Goal: Task Accomplishment & Management: Manage account settings

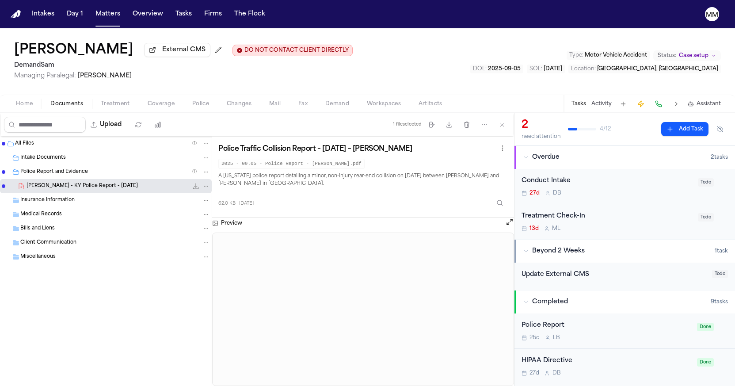
drag, startPoint x: 405, startPoint y: 40, endPoint x: 357, endPoint y: 38, distance: 48.2
click at [404, 40] on div "Tyneka Elliott External CMS DO NOT CONTACT CLIENT DIRECTLY DO NOT CONTACT Deman…" at bounding box center [367, 61] width 735 height 66
click at [107, 17] on button "Matters" at bounding box center [108, 14] width 32 height 16
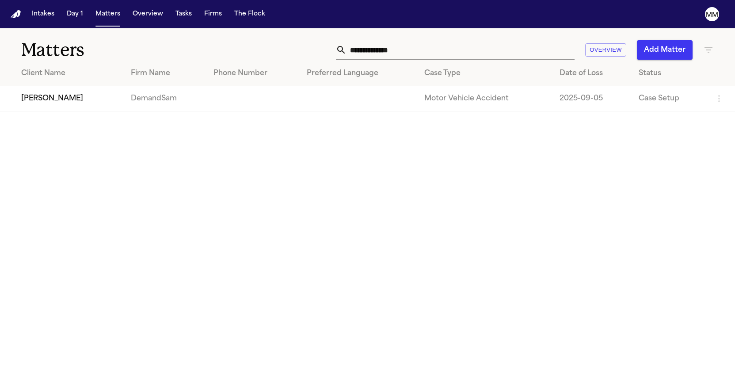
click at [422, 49] on input "**********" at bounding box center [460, 49] width 228 height 19
drag, startPoint x: 405, startPoint y: 49, endPoint x: 200, endPoint y: 38, distance: 205.7
click at [200, 38] on div "**********" at bounding box center [367, 44] width 735 height 33
type input "********"
click at [52, 102] on td "[PERSON_NAME]" at bounding box center [62, 98] width 124 height 25
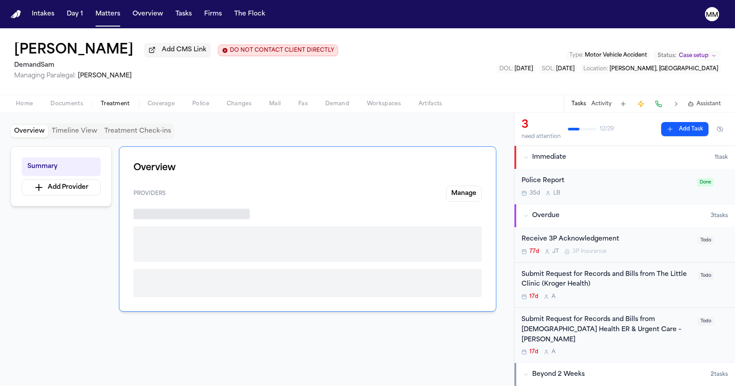
click at [108, 107] on span "Treatment" at bounding box center [115, 103] width 29 height 7
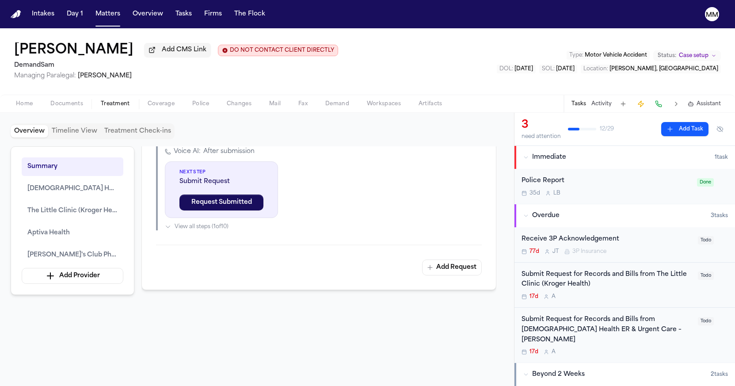
click at [192, 106] on span "Police" at bounding box center [200, 103] width 17 height 7
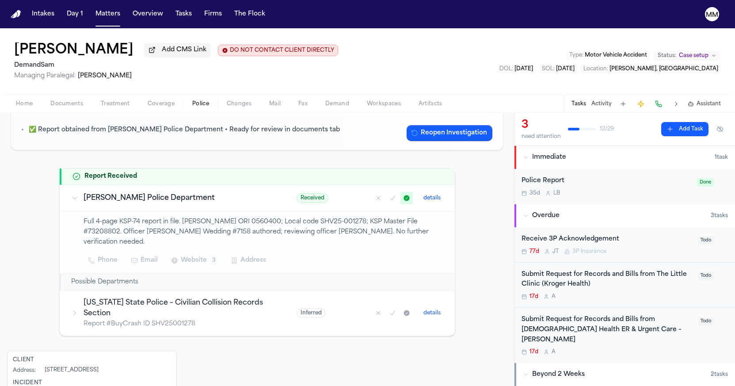
scroll to position [90, 0]
click at [153, 201] on h3 "Shively Police Department" at bounding box center [179, 197] width 192 height 11
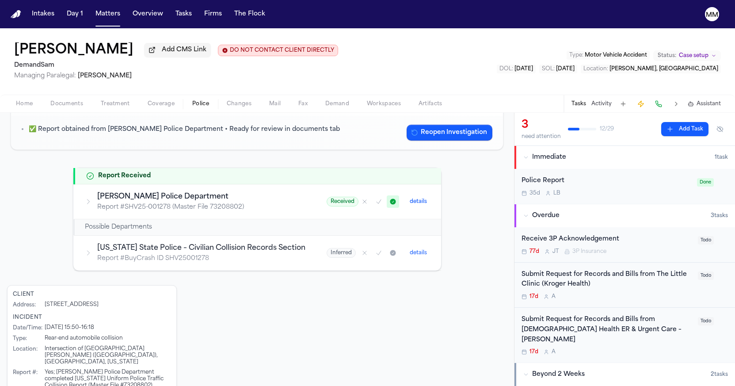
click at [90, 204] on icon at bounding box center [88, 201] width 7 height 7
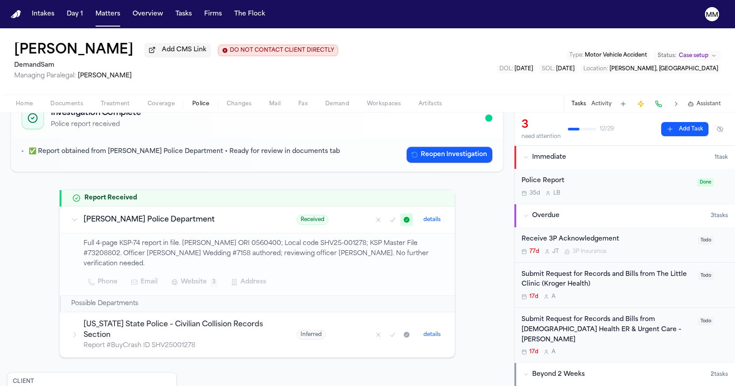
scroll to position [67, 0]
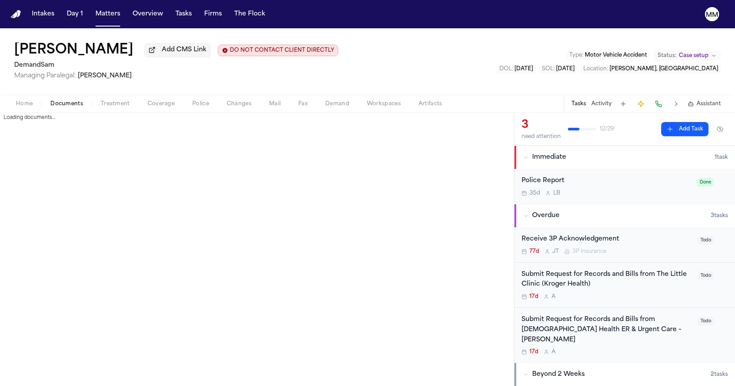
click at [60, 106] on span "Documents" at bounding box center [66, 103] width 33 height 7
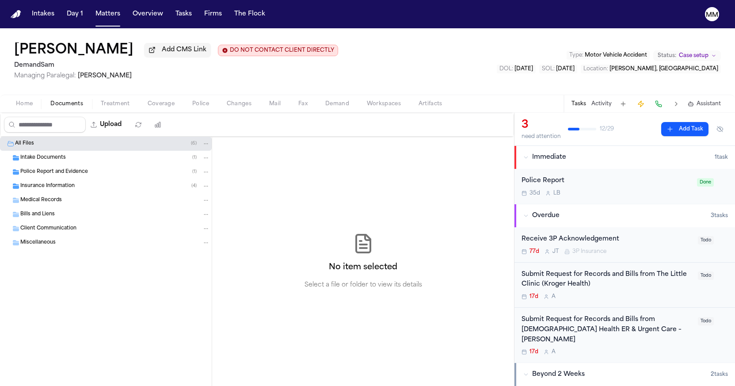
click at [36, 175] on span "Police Report and Evidence" at bounding box center [54, 172] width 68 height 8
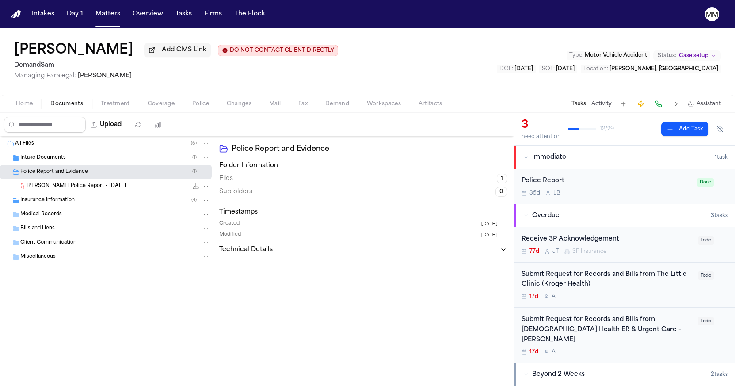
click at [36, 190] on span "A. Ahuja - Shively Police Report - 7.7.24" at bounding box center [76, 186] width 99 height 8
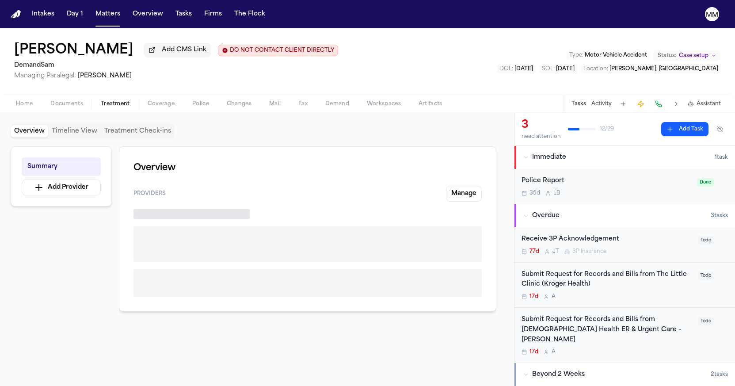
click at [116, 105] on span "Treatment" at bounding box center [115, 103] width 29 height 7
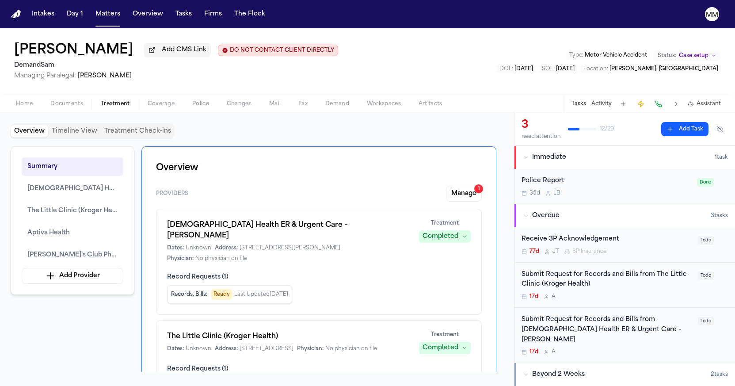
click at [195, 228] on h1 "Baptist Health ER & Urgent Care – Blankenbaker" at bounding box center [287, 230] width 241 height 21
click at [457, 196] on button "Manage 1" at bounding box center [464, 194] width 36 height 16
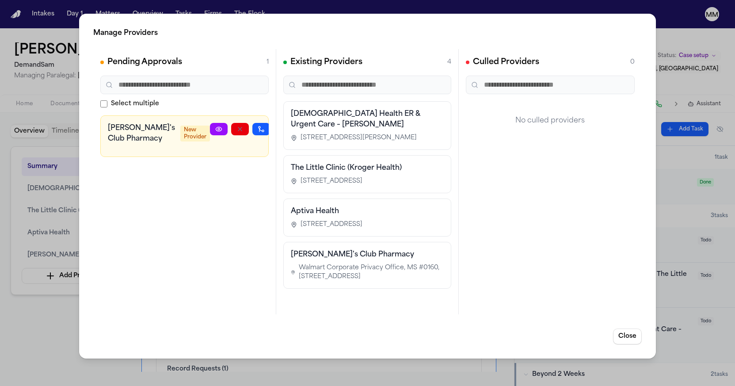
click at [420, 24] on div "Manage Providers Pending Approvals 1 Select multiple Sam's Club Pharmacy New Pr…" at bounding box center [367, 186] width 576 height 345
click at [630, 339] on button "Close" at bounding box center [627, 336] width 29 height 16
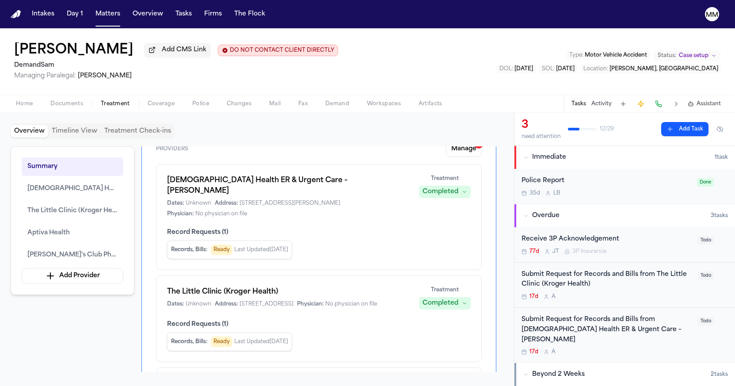
scroll to position [47, 0]
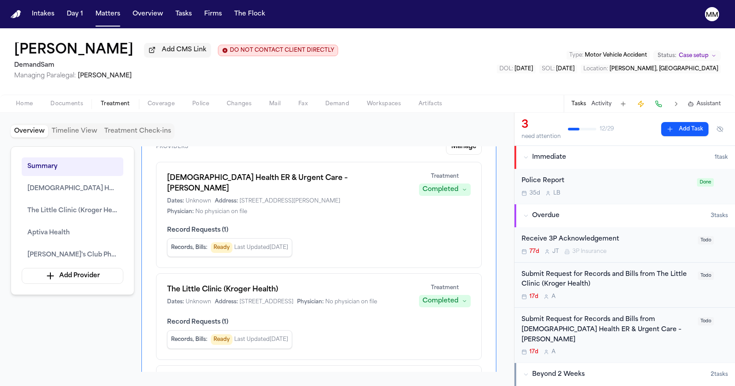
click at [287, 244] on span "Last Updated Sep 19, 2025" at bounding box center [261, 247] width 54 height 7
click at [224, 242] on span "Ready" at bounding box center [222, 247] width 22 height 11
click at [197, 244] on span "Records, Bills :" at bounding box center [189, 247] width 36 height 7
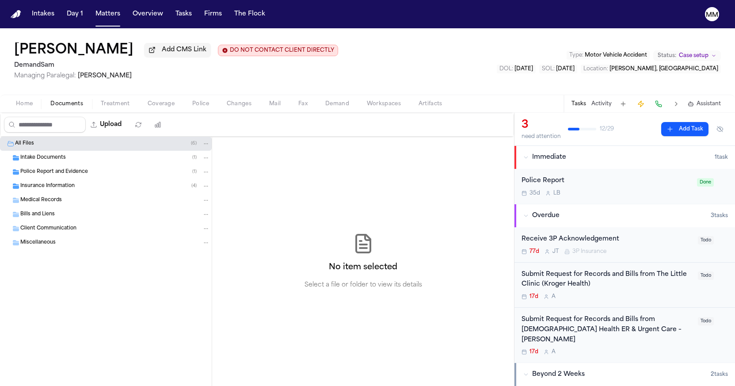
drag, startPoint x: 74, startPoint y: 109, endPoint x: 67, endPoint y: 129, distance: 21.5
click at [74, 107] on span "Documents" at bounding box center [66, 103] width 33 height 7
click at [28, 203] on span "Medical Records" at bounding box center [41, 201] width 42 height 8
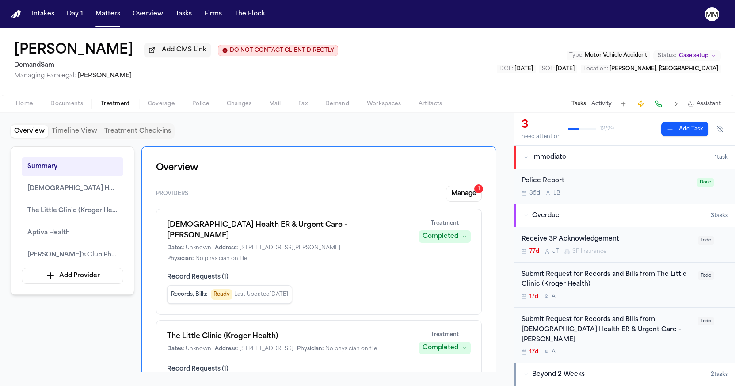
click at [122, 103] on span "Treatment" at bounding box center [115, 103] width 29 height 7
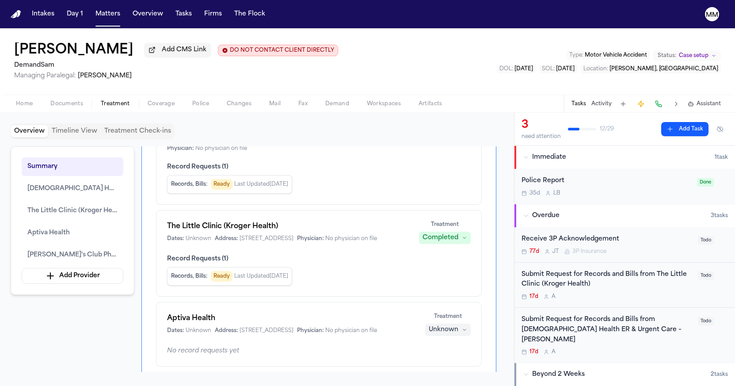
scroll to position [108, 0]
click at [216, 223] on h1 "The Little Clinic (Kroger Health)" at bounding box center [287, 228] width 241 height 11
click at [283, 240] on div "Dates: Unknown Address: 1014 Vine St, Cincinnati, OH 45202 Physician: No physic…" at bounding box center [287, 240] width 241 height 7
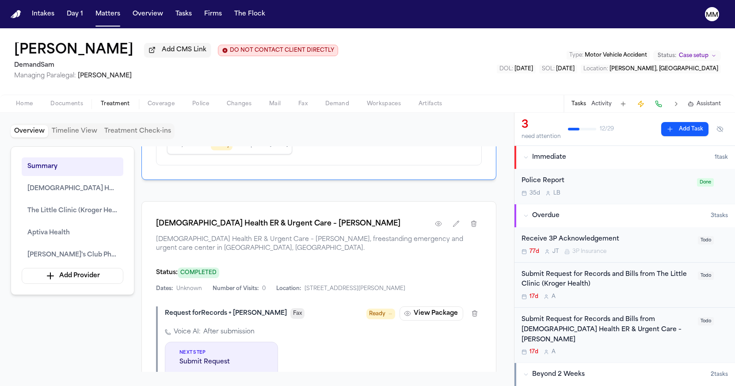
scroll to position [487, 0]
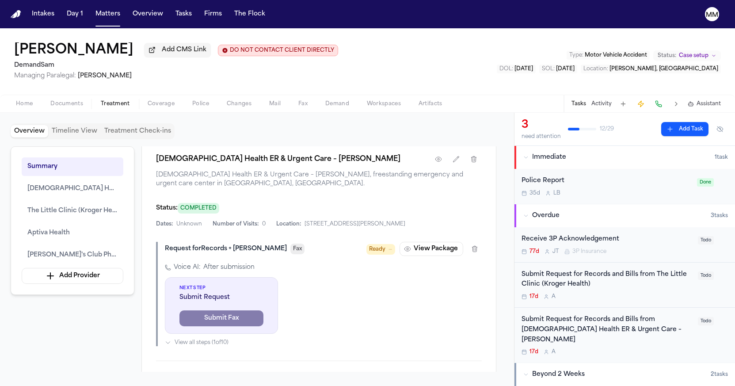
click at [381, 254] on span "Ready" at bounding box center [377, 249] width 16 height 9
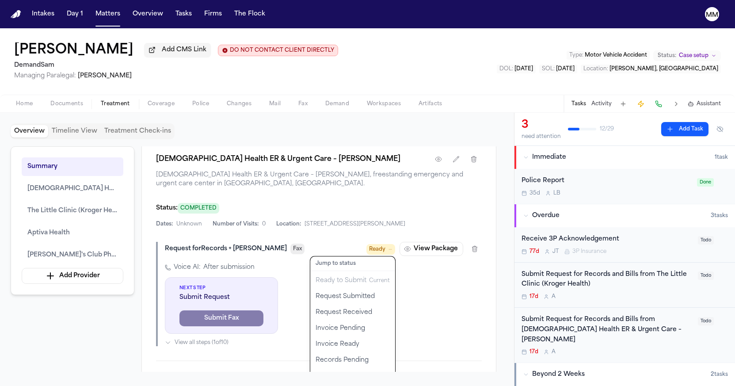
click at [433, 256] on div "Ready Jump to status Ready to Submit Current Request Submitted Request Received…" at bounding box center [423, 249] width 115 height 14
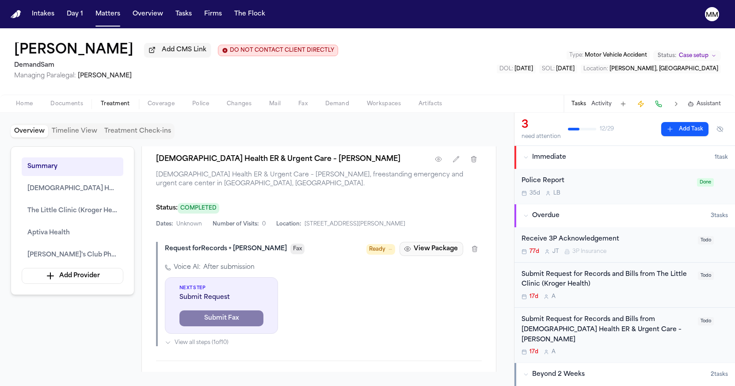
click at [424, 256] on button "View Package" at bounding box center [431, 249] width 64 height 14
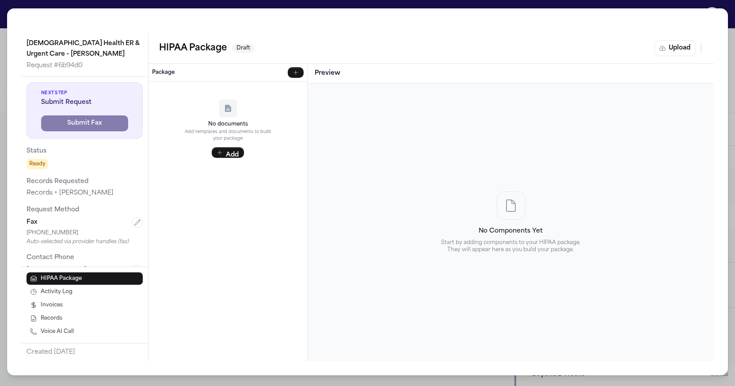
click at [190, 23] on div "Baptist Health ER & Urgent Care – Blankenbaker Request # 6b94d0 Next Step Submi…" at bounding box center [367, 191] width 721 height 367
click at [34, 43] on p "Baptist Health ER & Urgent Care – Blankenbaker" at bounding box center [85, 48] width 116 height 21
click at [4, 28] on div "Baptist Health ER & Urgent Care – Blankenbaker Request # 6b94d0 Next Step Submi…" at bounding box center [367, 193] width 735 height 386
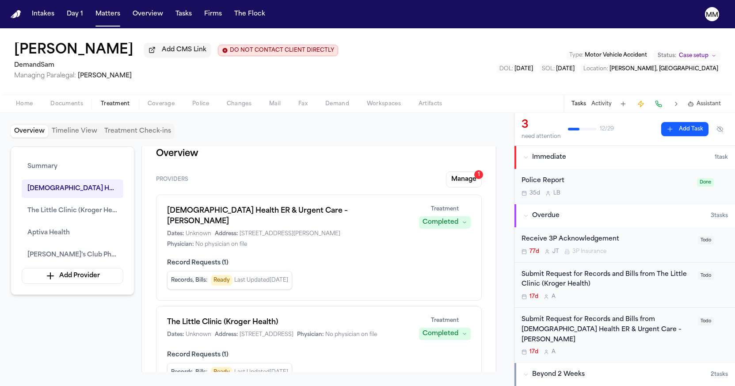
scroll to position [13, 0]
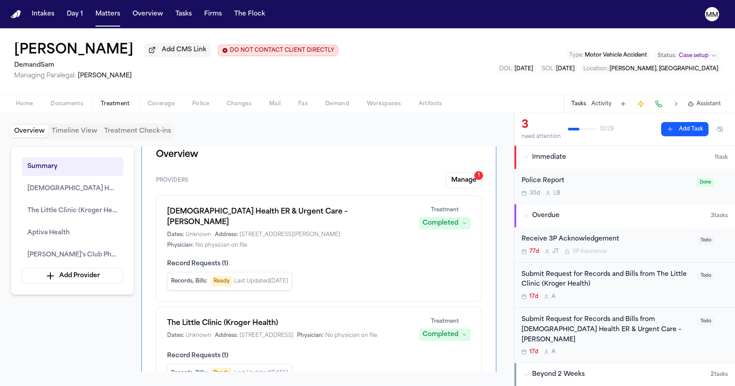
click at [281, 277] on span "Last Updated Sep 19, 2025" at bounding box center [261, 280] width 54 height 7
click at [247, 277] on span "Last Updated Sep 19, 2025" at bounding box center [261, 280] width 54 height 7
click at [221, 276] on span "Ready" at bounding box center [222, 281] width 22 height 11
click at [217, 276] on span "Ready" at bounding box center [222, 281] width 22 height 11
click at [255, 218] on h1 "Baptist Health ER & Urgent Care – Blankenbaker" at bounding box center [287, 216] width 241 height 21
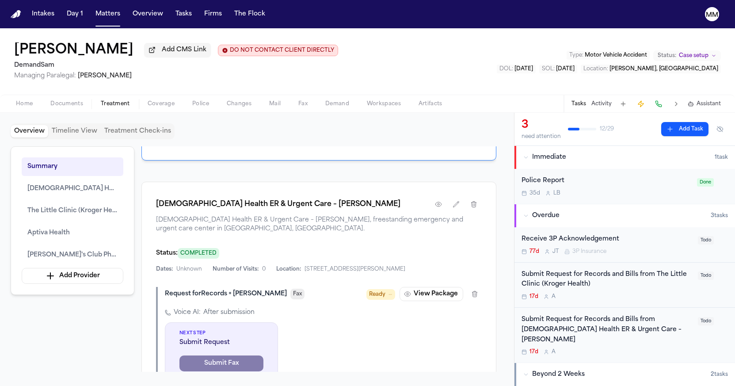
scroll to position [443, 0]
click at [440, 206] on icon "button" at bounding box center [438, 202] width 7 height 7
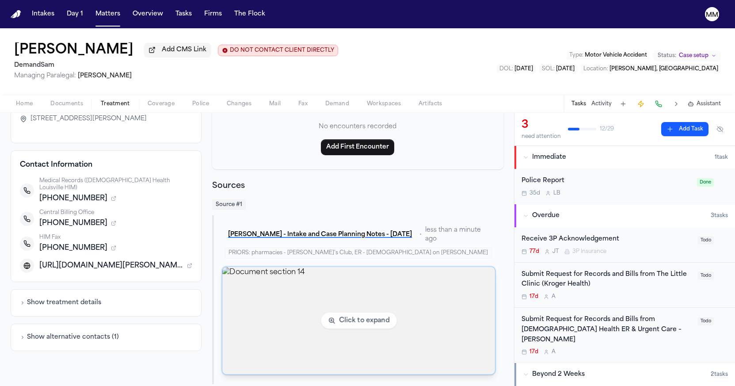
scroll to position [82, 0]
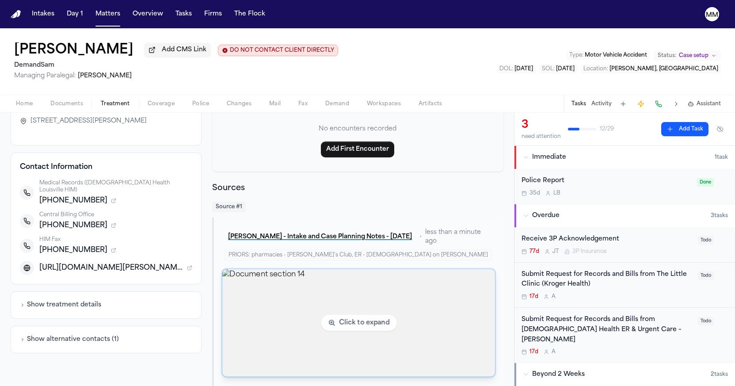
click at [364, 322] on img "View document section 14" at bounding box center [358, 322] width 273 height 107
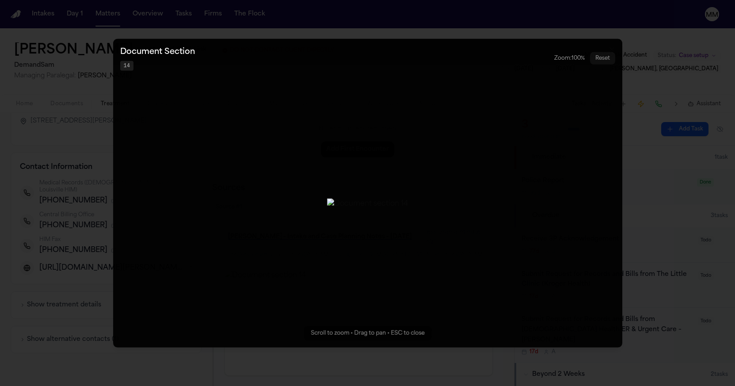
click at [304, 319] on button "Zoomable image viewer. Use mouse wheel to zoom, drag to pan, or press R to rese…" at bounding box center [367, 192] width 509 height 308
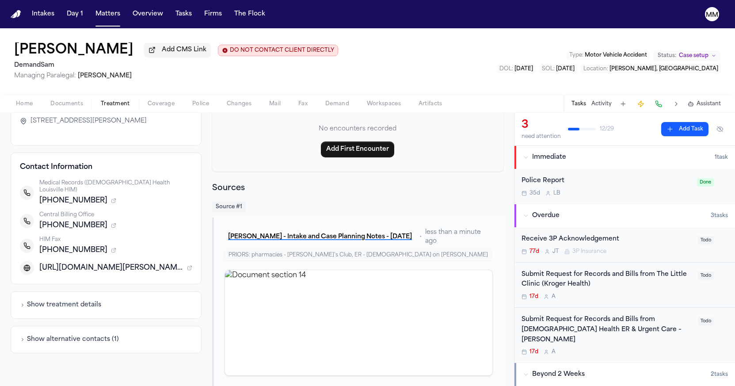
click at [65, 107] on span "Documents" at bounding box center [66, 103] width 33 height 7
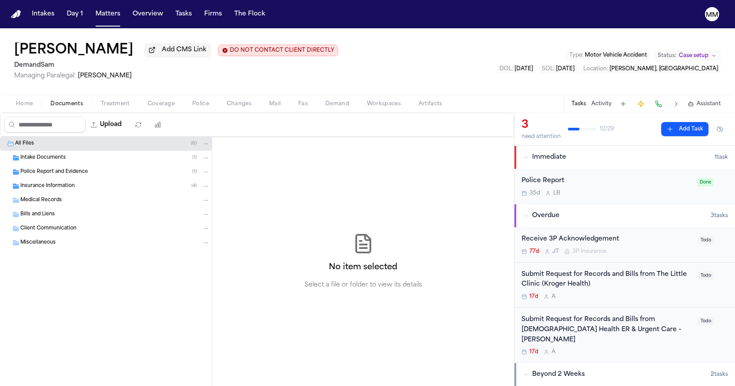
click at [22, 159] on span "Intake Documents" at bounding box center [43, 158] width 46 height 8
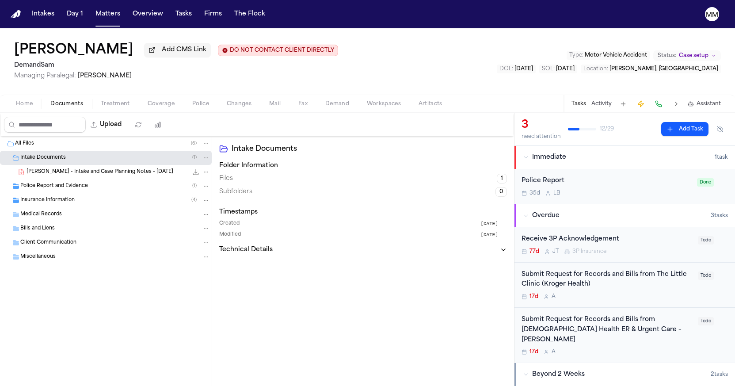
click at [65, 174] on span "A. Ahuja - Intake and Case Planning Notes - 7.21.25" at bounding box center [100, 172] width 147 height 8
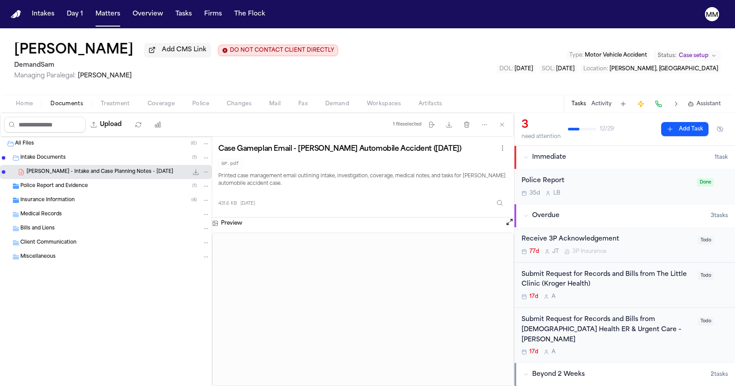
click at [509, 222] on button "Open preview" at bounding box center [509, 221] width 9 height 9
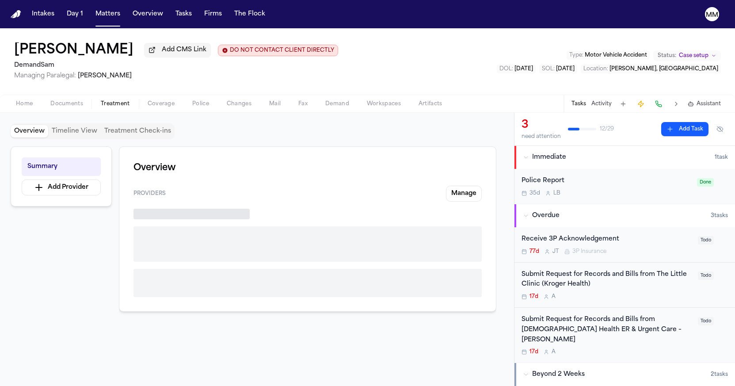
drag, startPoint x: 121, startPoint y: 109, endPoint x: 168, endPoint y: 174, distance: 80.4
click at [121, 107] on span "Treatment" at bounding box center [115, 103] width 29 height 7
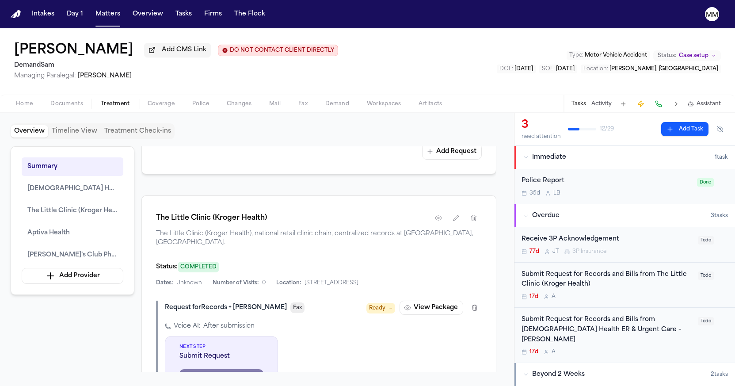
scroll to position [729, 0]
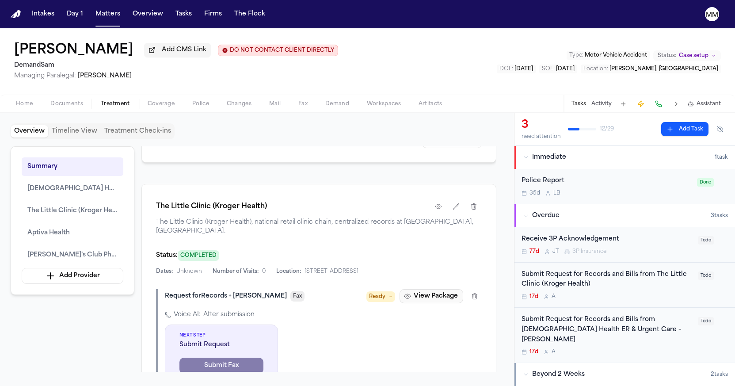
click at [416, 300] on button "View Package" at bounding box center [431, 296] width 64 height 14
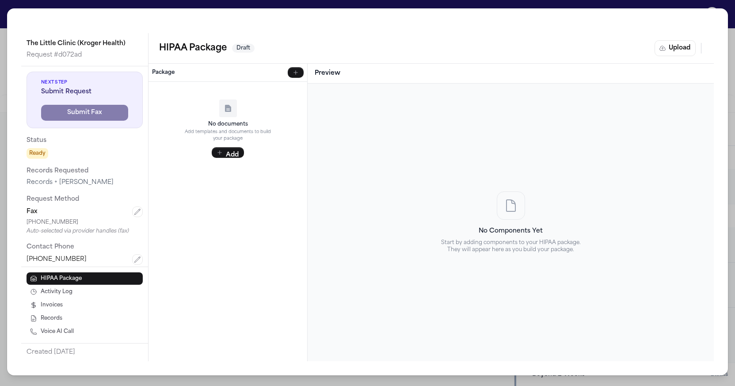
click at [5, 68] on div "The Little Clinic (Kroger Health) Request # d072ad Next Step Submit Request Sub…" at bounding box center [367, 193] width 735 height 386
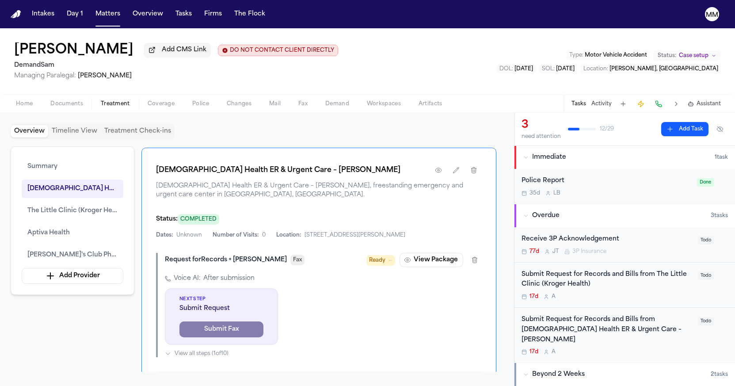
scroll to position [476, 0]
click at [177, 19] on button "Tasks" at bounding box center [183, 14] width 23 height 16
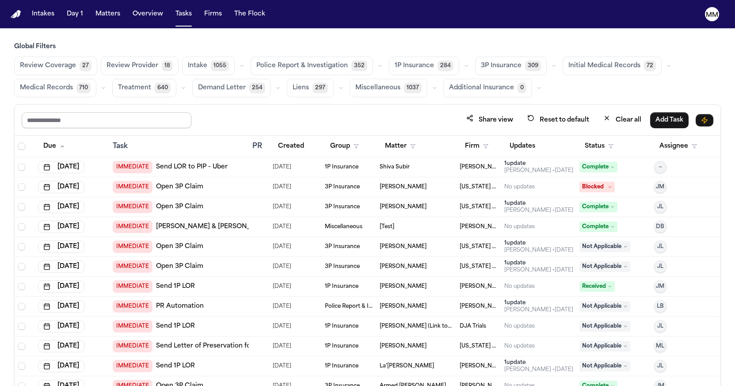
click at [128, 120] on input "text" at bounding box center [107, 120] width 170 height 16
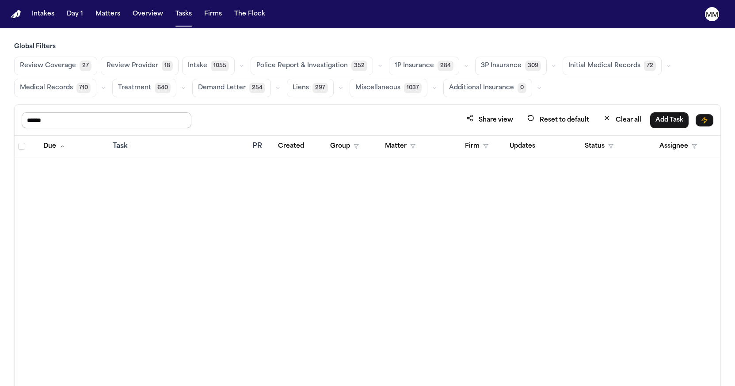
drag, startPoint x: 55, startPoint y: 118, endPoint x: 12, endPoint y: 118, distance: 43.3
click at [12, 118] on div "Global Filters Review Coverage 27 Review Provider 18 Intake 1055 Police Report …" at bounding box center [367, 233] width 735 height 382
paste input "****"
type input "**********"
drag, startPoint x: 68, startPoint y: 118, endPoint x: -30, endPoint y: 110, distance: 99.3
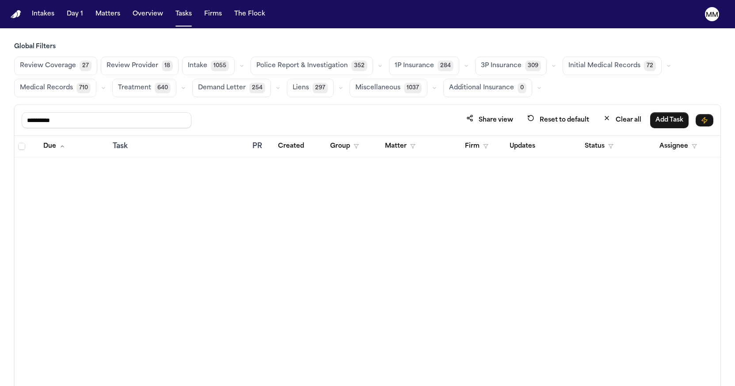
click at [0, 110] on html "**********" at bounding box center [367, 193] width 735 height 386
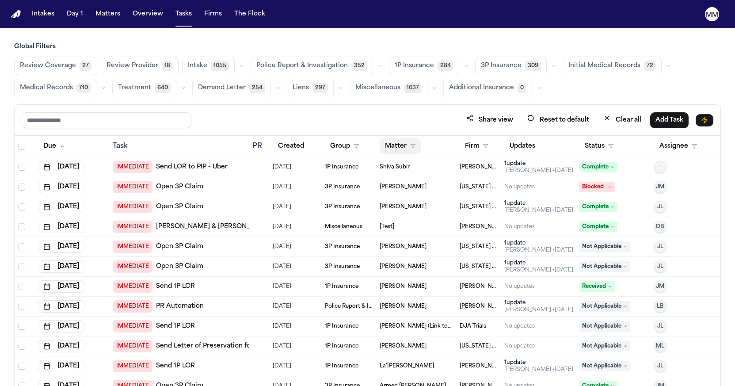
click at [404, 147] on button "Matter" at bounding box center [399, 146] width 41 height 16
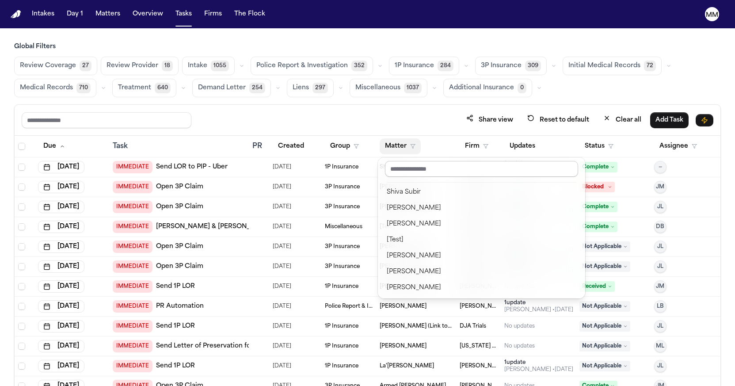
click at [404, 169] on input "text" at bounding box center [481, 169] width 193 height 16
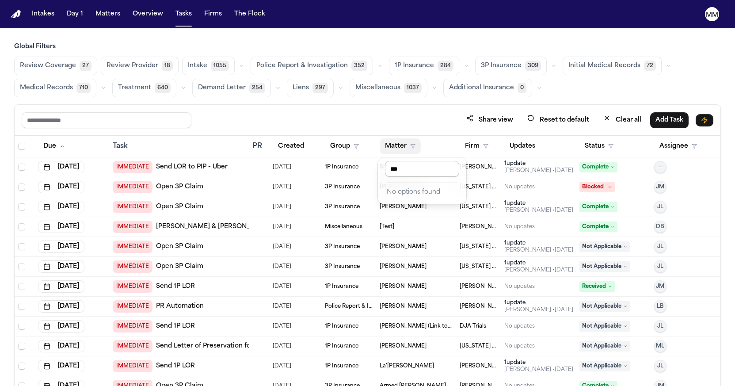
type input "****"
click at [42, 88] on span "Medical Records" at bounding box center [46, 87] width 53 height 9
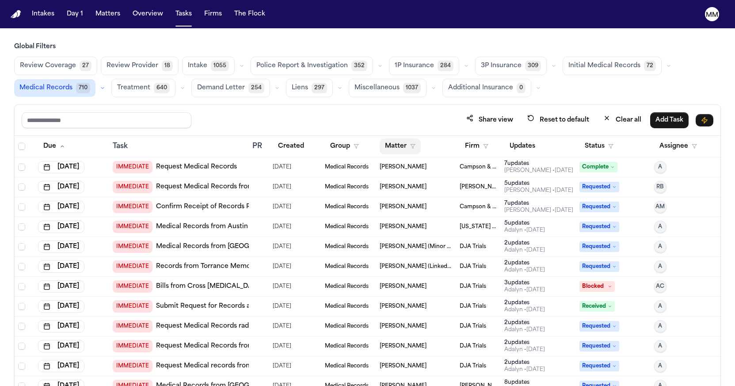
click at [397, 148] on button "Matter" at bounding box center [399, 146] width 41 height 16
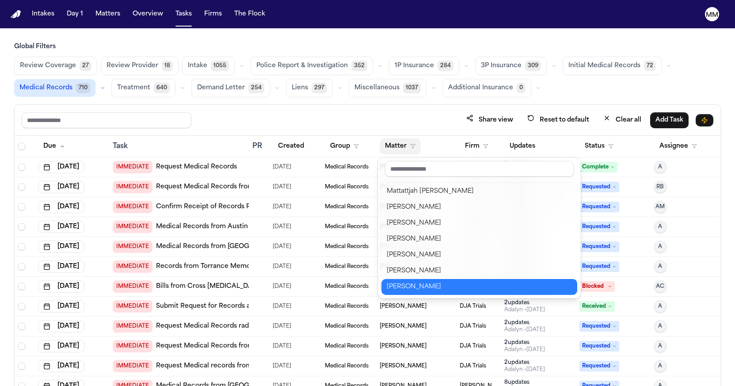
scroll to position [685, 0]
click at [395, 170] on input "text" at bounding box center [479, 169] width 189 height 16
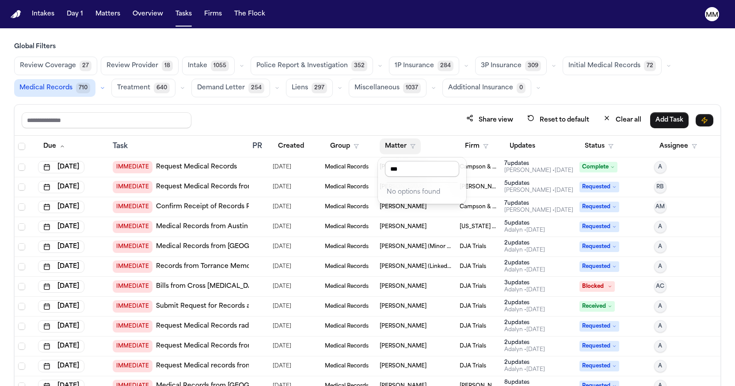
scroll to position [0, 0]
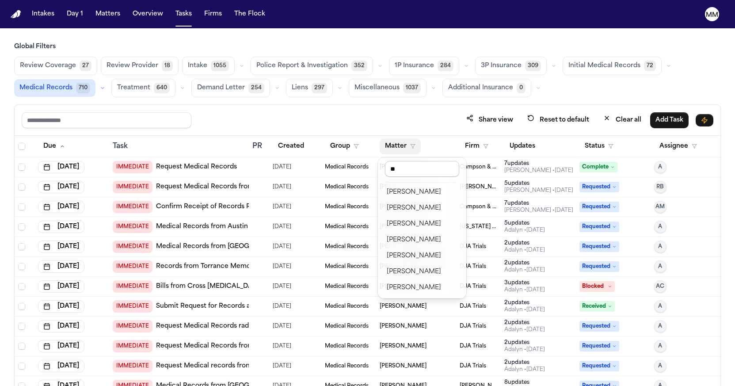
type input "*"
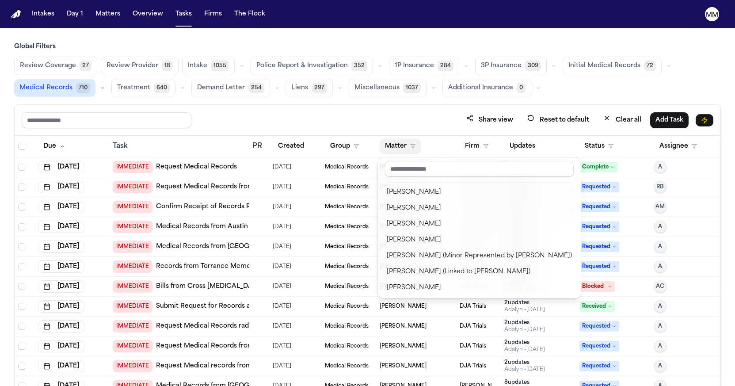
click at [54, 118] on div "Share view Reset to default Clear all Add Task Due Task PR Created Group Matter…" at bounding box center [367, 264] width 706 height 320
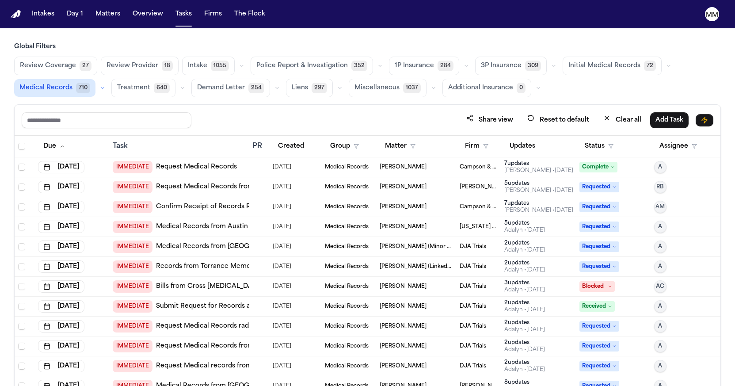
click at [56, 92] on span "Medical Records" at bounding box center [45, 87] width 53 height 9
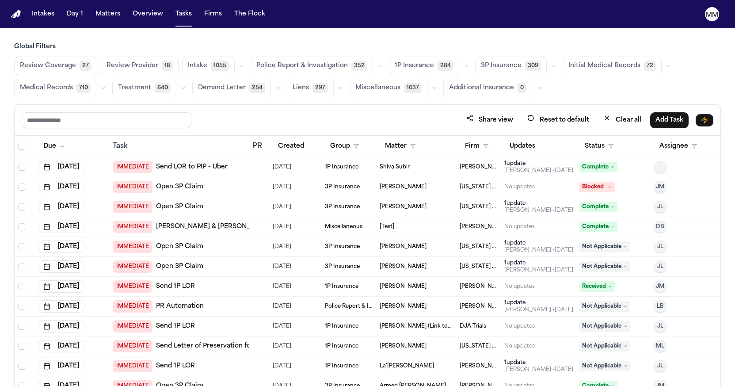
click at [103, 90] on icon "button" at bounding box center [103, 87] width 5 height 5
click at [103, 89] on icon "button" at bounding box center [103, 87] width 5 height 5
click at [181, 13] on button "Tasks" at bounding box center [183, 14] width 23 height 16
click at [105, 124] on input "text" at bounding box center [107, 120] width 170 height 16
paste input "**********"
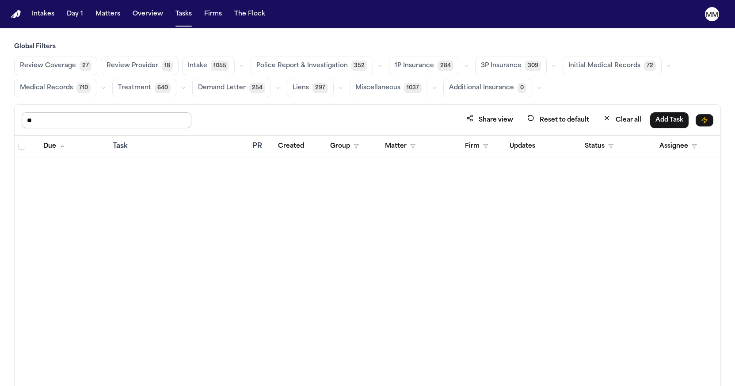
type input "*"
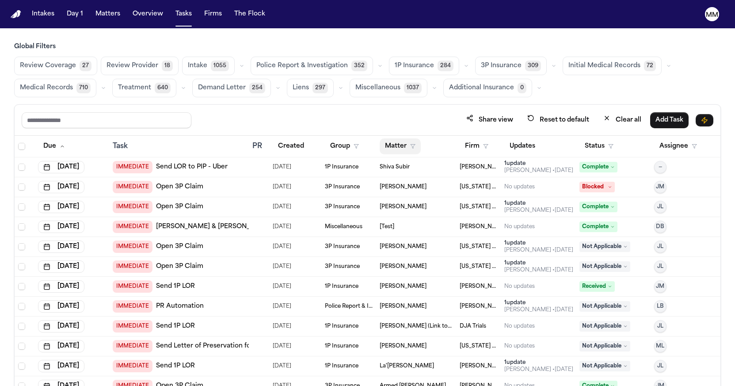
click at [389, 149] on button "Matter" at bounding box center [399, 146] width 41 height 16
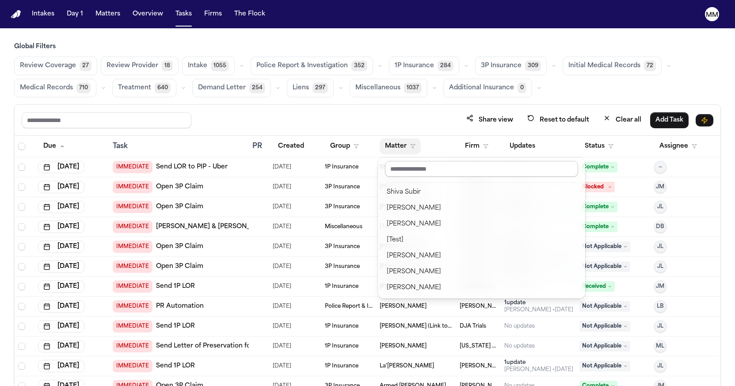
click at [404, 172] on input "text" at bounding box center [481, 169] width 193 height 16
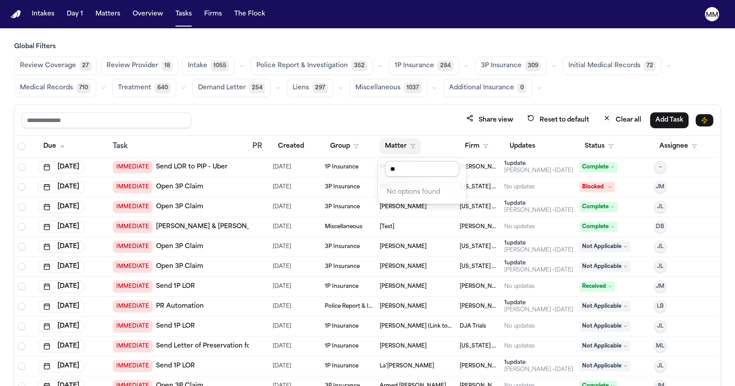
type input "*"
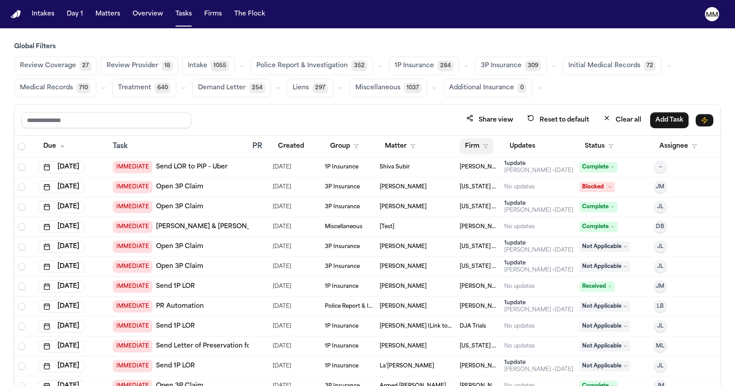
click at [488, 148] on icon "button" at bounding box center [485, 146] width 5 height 5
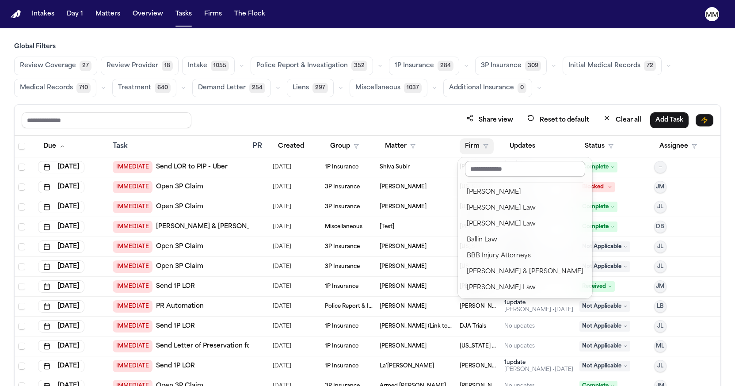
click at [481, 171] on input "text" at bounding box center [525, 169] width 120 height 16
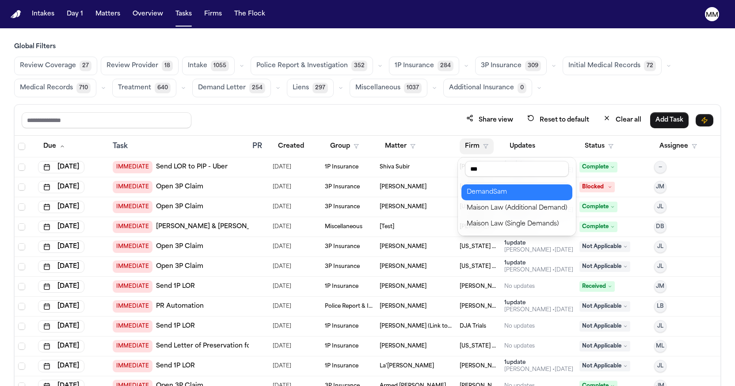
type input "***"
click at [481, 196] on div "DemandSam" at bounding box center [517, 192] width 100 height 11
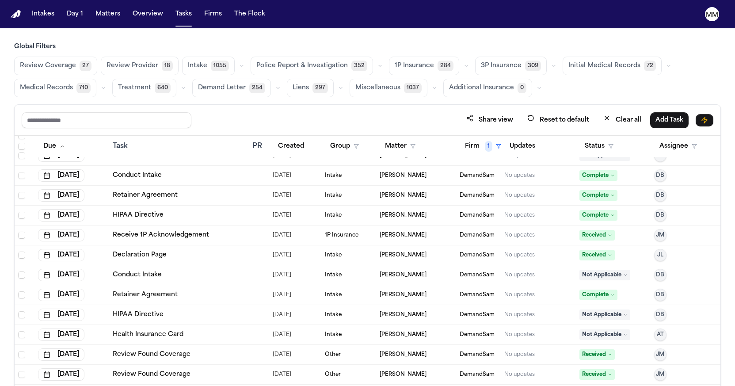
scroll to position [587, 0]
click at [410, 148] on button "Matter" at bounding box center [399, 146] width 41 height 16
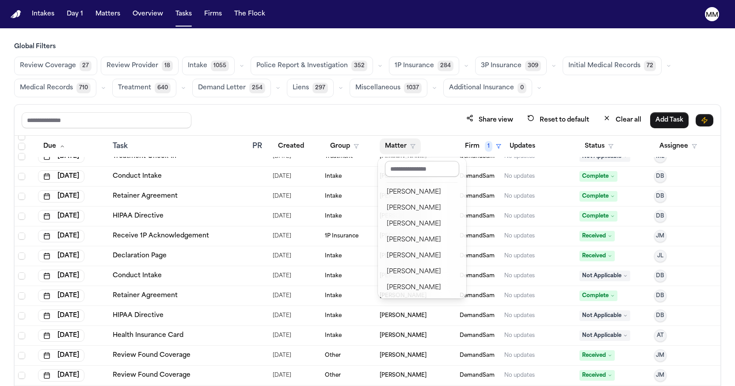
click at [402, 168] on input "text" at bounding box center [422, 169] width 74 height 16
click at [398, 238] on div "[PERSON_NAME]" at bounding box center [422, 240] width 71 height 11
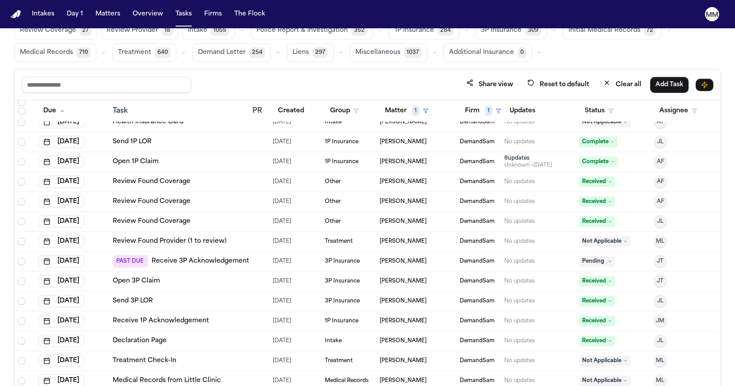
scroll to position [99, 0]
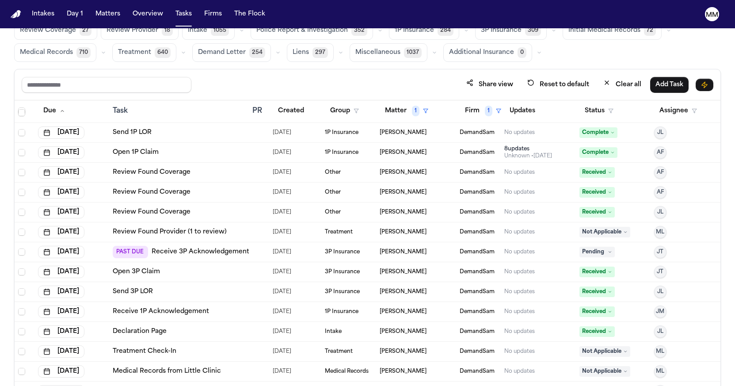
click at [609, 253] on icon at bounding box center [609, 252] width 4 height 4
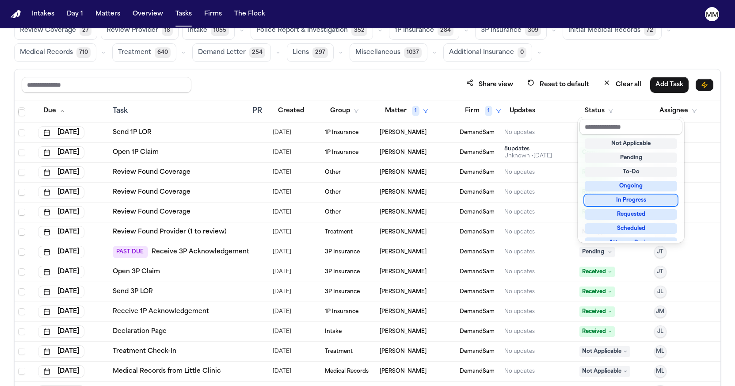
scroll to position [0, 0]
click at [637, 144] on div "Not Applicable" at bounding box center [630, 143] width 92 height 11
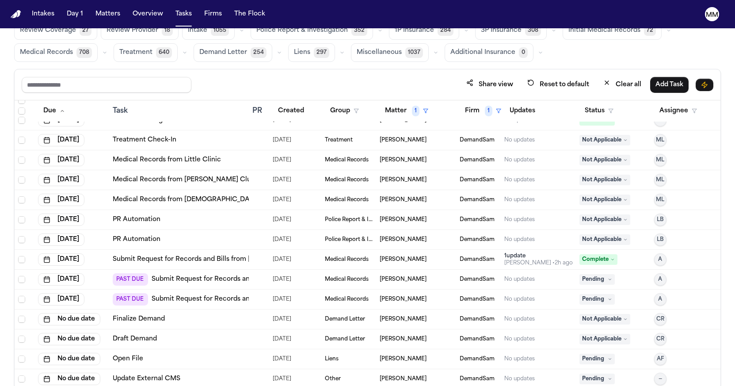
scroll to position [310, 0]
click at [611, 277] on icon at bounding box center [609, 279] width 4 height 4
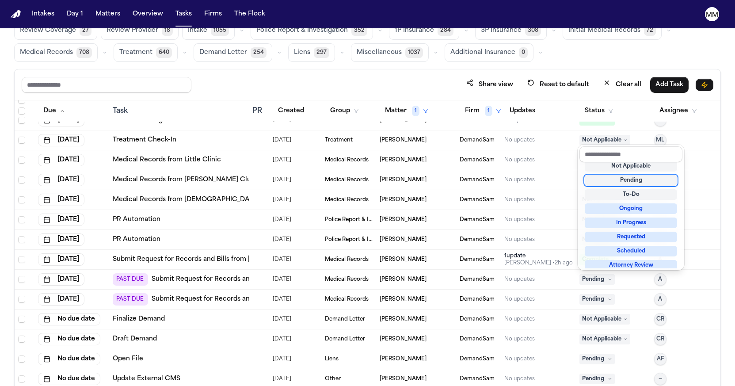
scroll to position [4, 0]
click at [609, 167] on div "Not Applicable" at bounding box center [630, 167] width 92 height 11
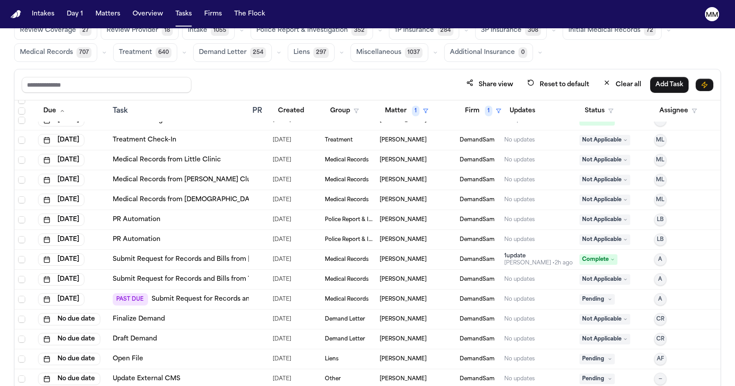
click at [608, 299] on icon at bounding box center [609, 299] width 4 height 4
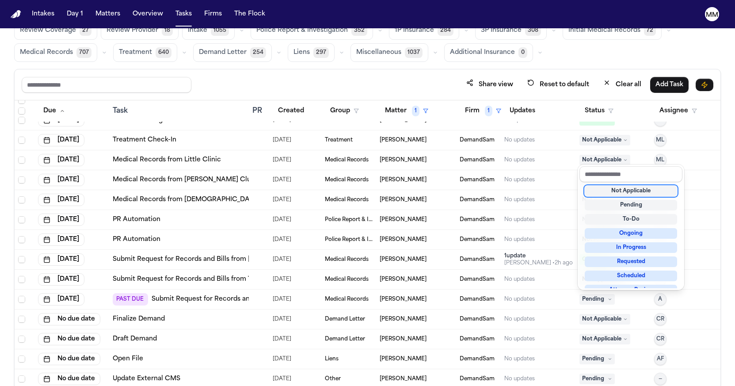
click at [627, 187] on div "Not Applicable" at bounding box center [630, 191] width 92 height 11
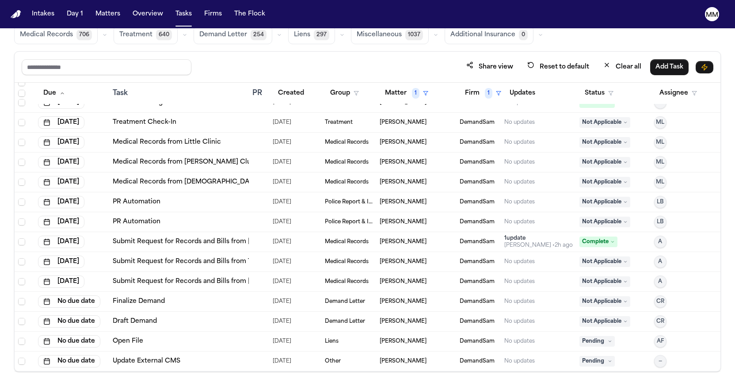
scroll to position [53, 0]
click at [611, 341] on icon at bounding box center [609, 341] width 4 height 4
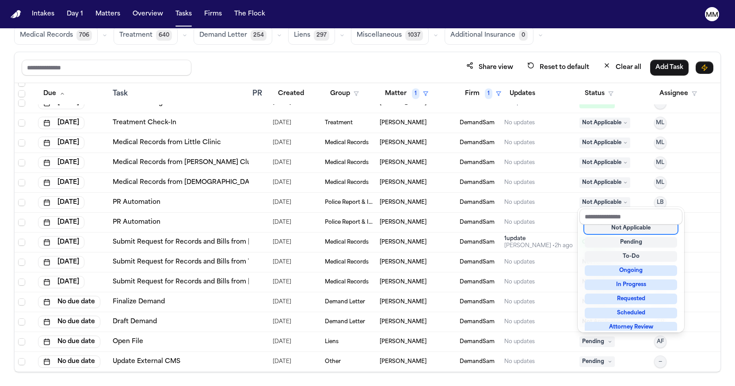
scroll to position [4, 0]
click at [629, 229] on div "Not Applicable" at bounding box center [630, 229] width 92 height 11
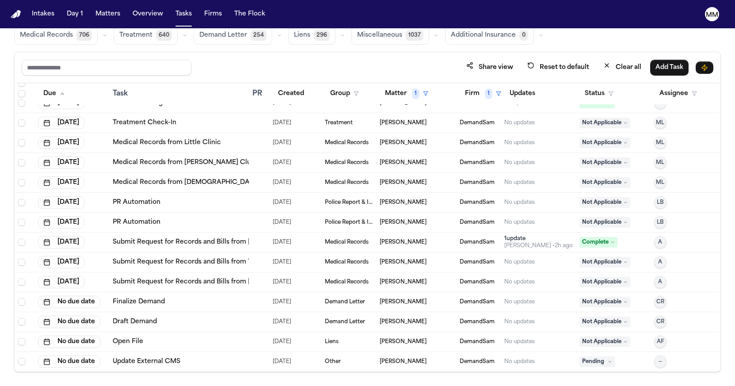
click at [607, 362] on icon at bounding box center [609, 361] width 4 height 4
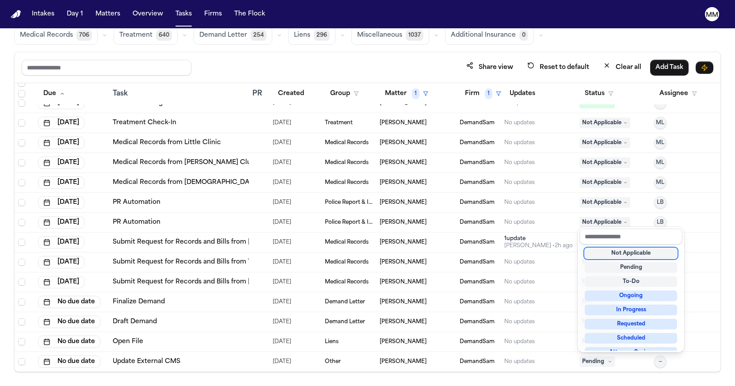
click at [614, 256] on div "Not Applicable" at bounding box center [630, 253] width 92 height 11
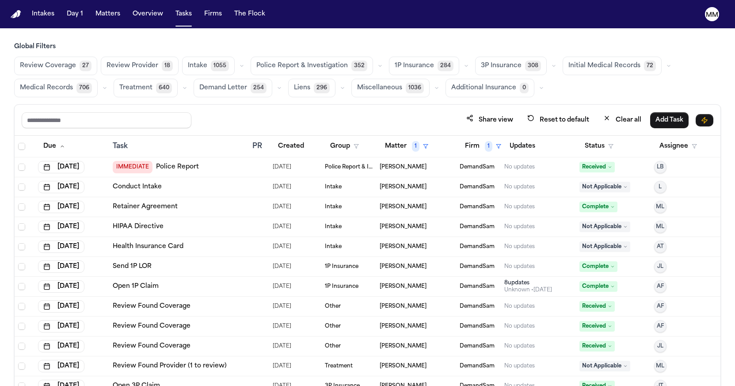
scroll to position [0, 0]
click at [102, 17] on button "Matters" at bounding box center [108, 14] width 32 height 16
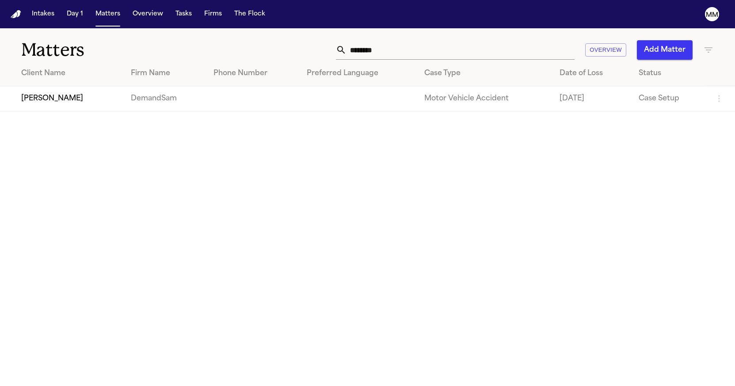
click at [41, 101] on td "[PERSON_NAME]" at bounding box center [62, 98] width 124 height 25
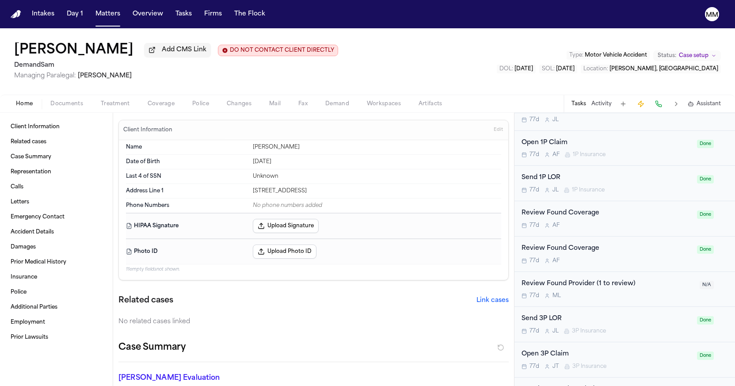
scroll to position [277, 0]
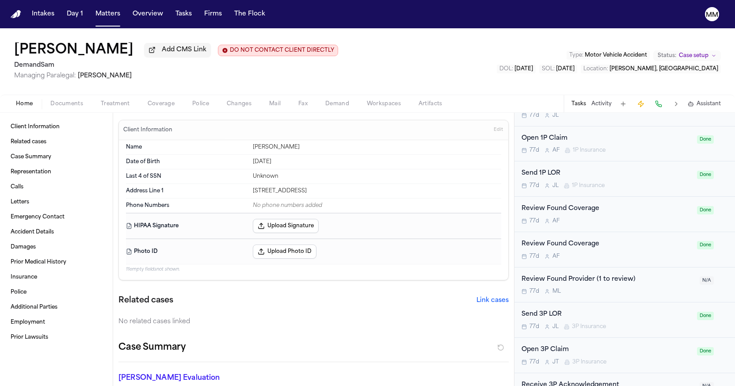
click at [575, 105] on button "Tasks" at bounding box center [578, 103] width 15 height 7
click at [577, 103] on button "Tasks" at bounding box center [578, 103] width 15 height 7
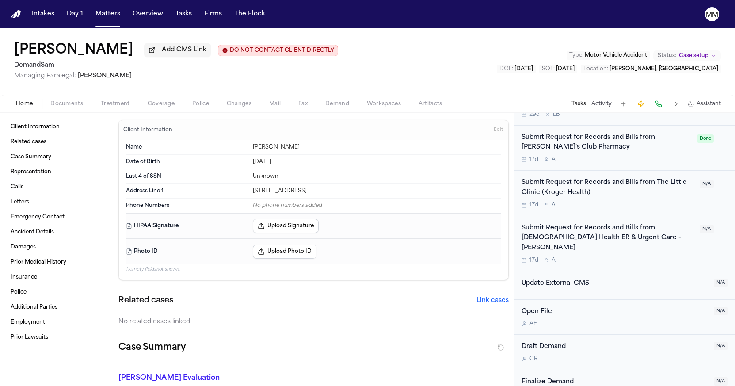
scroll to position [0, 0]
click at [162, 54] on span "Add CMS Link" at bounding box center [184, 50] width 45 height 9
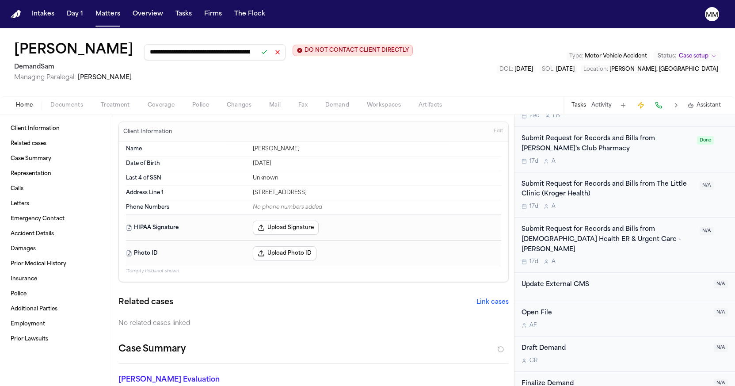
type input "**********"
drag, startPoint x: 215, startPoint y: 55, endPoint x: 211, endPoint y: 60, distance: 6.0
click at [258, 55] on button at bounding box center [264, 52] width 12 height 12
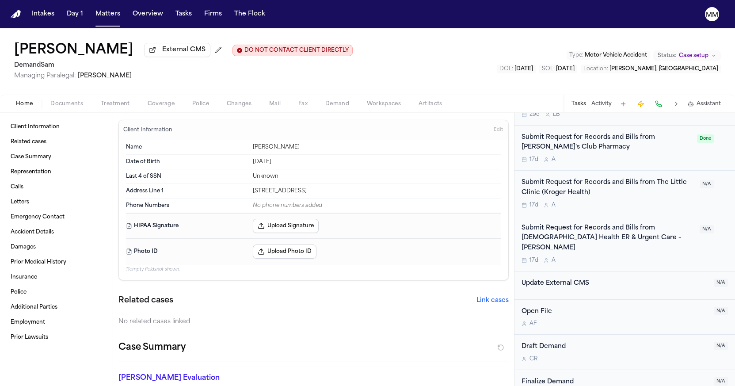
click at [337, 53] on div "Alka Ahuja External CMS DO NOT CONTACT CLIENT DIRECTLY DO NOT CONTACT DemandSam…" at bounding box center [367, 61] width 735 height 66
